Goal: Task Accomplishment & Management: Complete application form

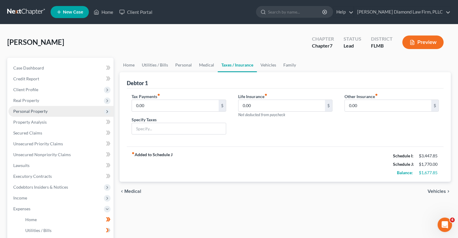
click at [16, 112] on span "Personal Property" at bounding box center [30, 111] width 34 height 5
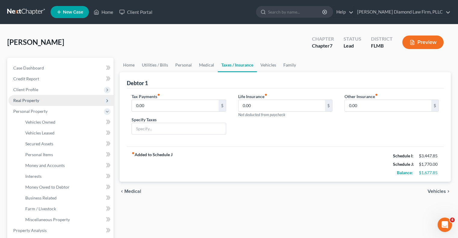
click at [16, 102] on span "Real Property" at bounding box center [26, 100] width 26 height 5
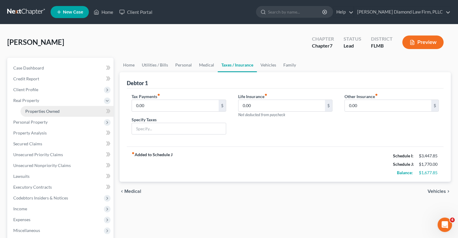
click at [51, 113] on span "Properties Owned" at bounding box center [42, 111] width 34 height 5
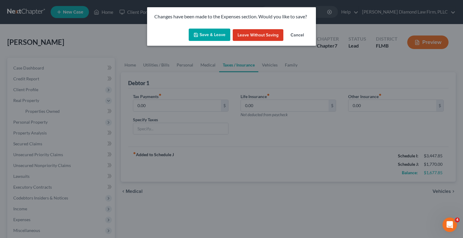
click at [222, 33] on button "Save & Leave" at bounding box center [210, 35] width 42 height 13
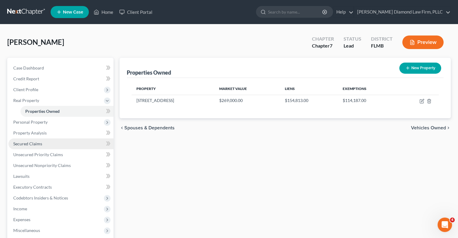
click at [17, 145] on span "Secured Claims" at bounding box center [27, 143] width 29 height 5
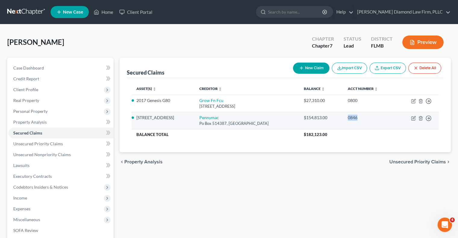
drag, startPoint x: 346, startPoint y: 118, endPoint x: 356, endPoint y: 123, distance: 10.8
click at [356, 123] on td "0846" at bounding box center [369, 120] width 53 height 17
copy div "0846"
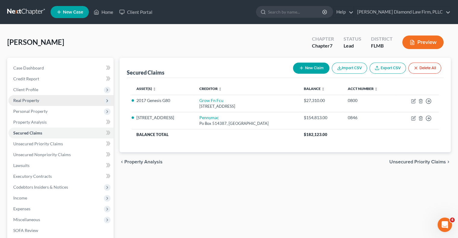
click at [17, 99] on span "Real Property" at bounding box center [26, 100] width 26 height 5
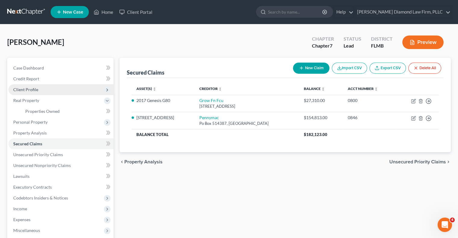
click at [17, 93] on span "Client Profile" at bounding box center [60, 89] width 105 height 11
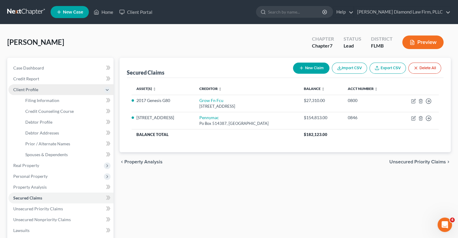
click at [17, 93] on span "Client Profile" at bounding box center [60, 89] width 105 height 11
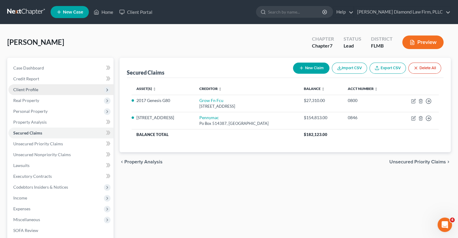
click at [17, 93] on span "Client Profile" at bounding box center [60, 89] width 105 height 11
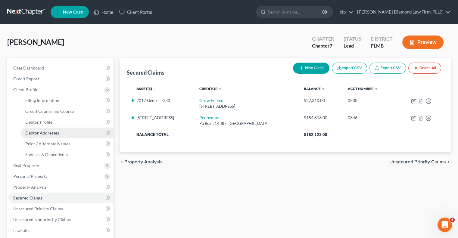
click at [37, 134] on span "Debtor Addresses" at bounding box center [42, 133] width 34 height 5
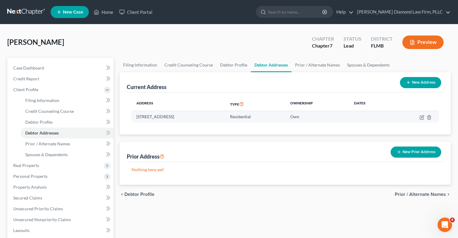
drag, startPoint x: 137, startPoint y: 117, endPoint x: 210, endPoint y: 111, distance: 72.6
click at [210, 111] on td "[STREET_ADDRESS]" at bounding box center [179, 116] width 94 height 11
copy td "[STREET_ADDRESS]"
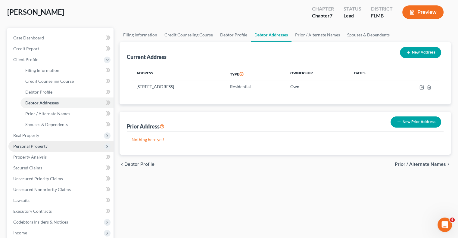
scroll to position [60, 0]
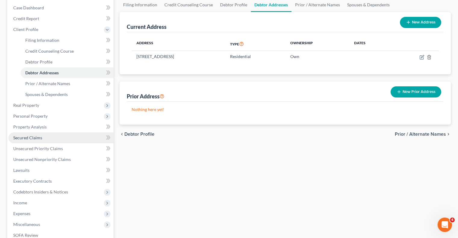
click at [25, 138] on span "Secured Claims" at bounding box center [27, 137] width 29 height 5
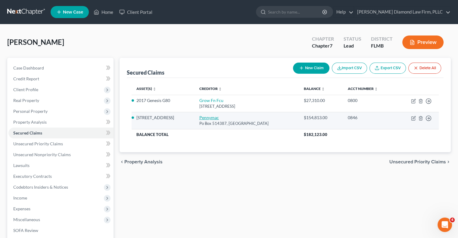
click at [199, 117] on link "Pennymac" at bounding box center [209, 117] width 20 height 5
select select "4"
select select "3"
select select "2"
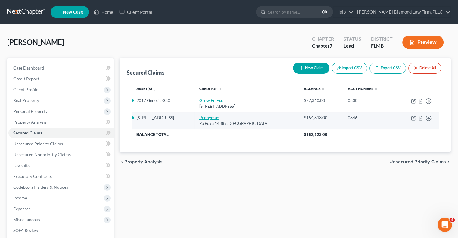
select select "0"
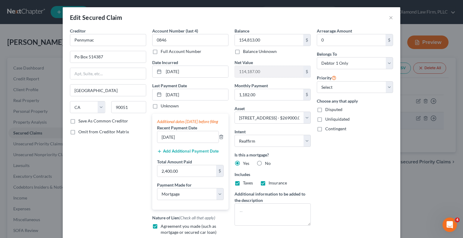
click at [196, 117] on div "Last Payment Date [DATE] Unknown Additional dates [DATE] before filing Recent P…" at bounding box center [190, 146] width 76 height 127
click at [389, 19] on button "×" at bounding box center [391, 17] width 4 height 7
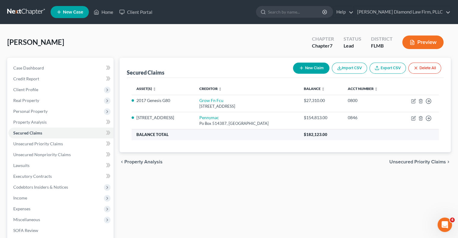
drag, startPoint x: 195, startPoint y: 117, endPoint x: 265, endPoint y: 129, distance: 70.9
click at [265, 129] on tbody "2017 Genesis G80 Grow Fn Fcu Pob [GEOGRAPHIC_DATA] $27,310.00 0800 Move to E Mo…" at bounding box center [285, 117] width 307 height 45
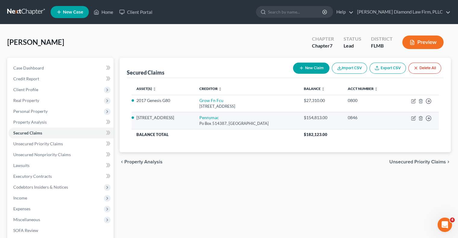
copy td "Pennymac Po Box 514387, [GEOGRAPHIC_DATA]"
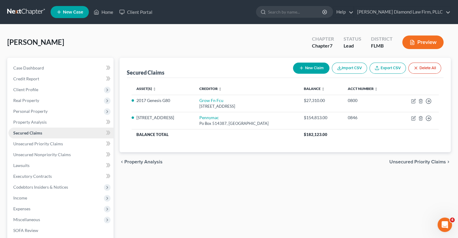
click at [35, 131] on span "Secured Claims" at bounding box center [27, 133] width 29 height 5
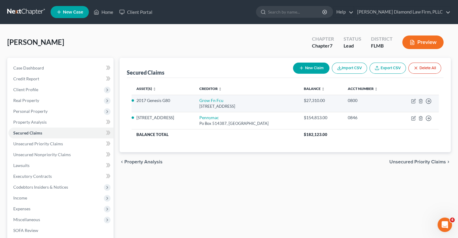
click at [346, 101] on td "0800" at bounding box center [369, 103] width 53 height 17
drag, startPoint x: 346, startPoint y: 101, endPoint x: 357, endPoint y: 101, distance: 10.6
click at [357, 101] on div "0800" at bounding box center [369, 101] width 43 height 6
copy div "0800"
drag, startPoint x: 195, startPoint y: 99, endPoint x: 270, endPoint y: 109, distance: 75.5
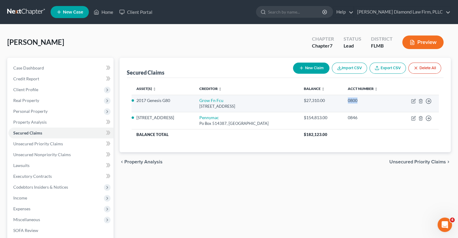
click at [270, 109] on td "Grow Fn Fcu [STREET_ADDRESS]" at bounding box center [246, 103] width 105 height 17
copy td "Grow Fn Fcu [STREET_ADDRESS]"
drag, startPoint x: 175, startPoint y: 99, endPoint x: 143, endPoint y: 98, distance: 31.7
click at [140, 98] on li "2017 Genesis G80" at bounding box center [163, 101] width 53 height 6
click at [174, 107] on td "2017 Genesis G80" at bounding box center [163, 103] width 63 height 17
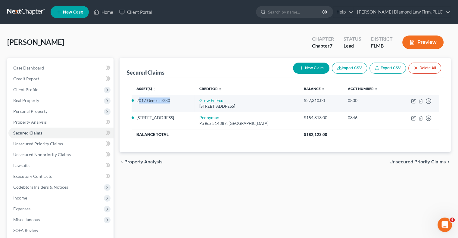
click at [173, 101] on li "2017 Genesis G80" at bounding box center [163, 101] width 53 height 6
drag, startPoint x: 172, startPoint y: 100, endPoint x: 140, endPoint y: 101, distance: 32.0
click at [137, 100] on li "2017 Genesis G80" at bounding box center [163, 101] width 53 height 6
copy li "2017 Genesis G80"
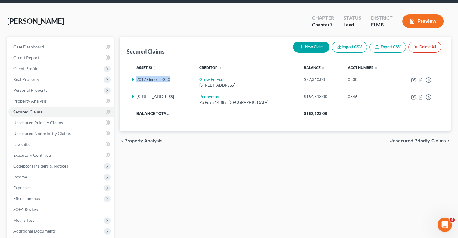
scroll to position [30, 0]
